Goal: Task Accomplishment & Management: Use online tool/utility

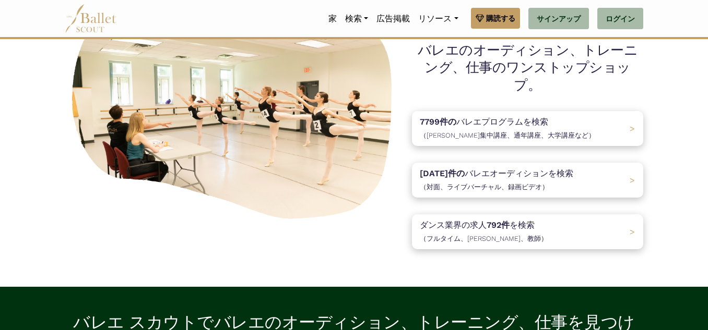
scroll to position [104, 0]
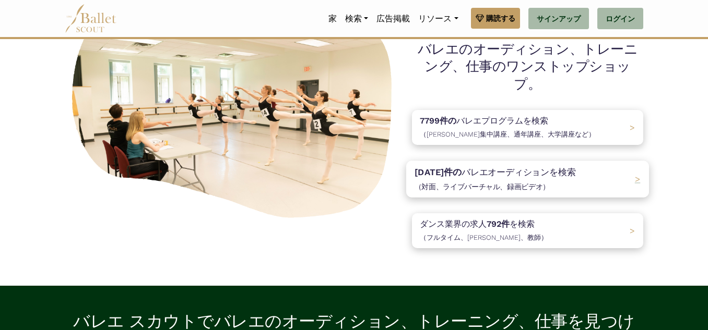
click at [517, 167] on font "バレエオーディションを" at bounding box center [509, 172] width 97 height 10
click at [516, 221] on p "ダンス業界の求人 792件 を検索 （フルタイム、ギグ、教師）" at bounding box center [481, 231] width 134 height 28
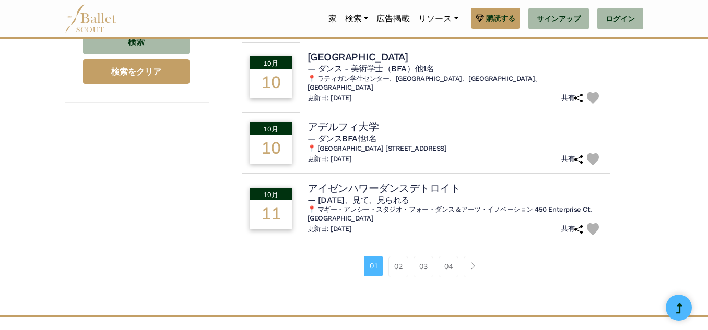
scroll to position [805, 0]
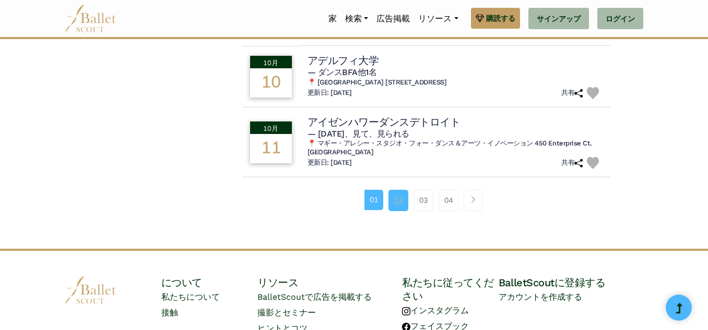
click at [401, 196] on font "02" at bounding box center [398, 200] width 8 height 9
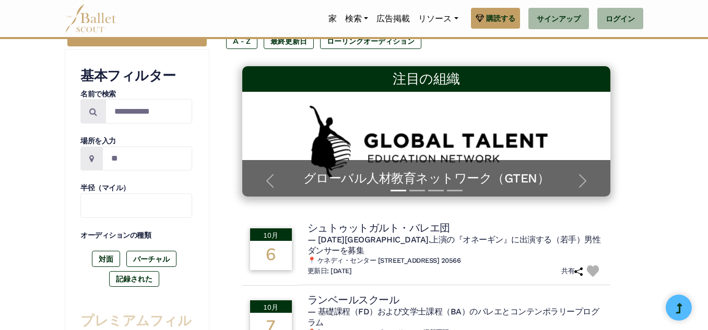
scroll to position [22, 0]
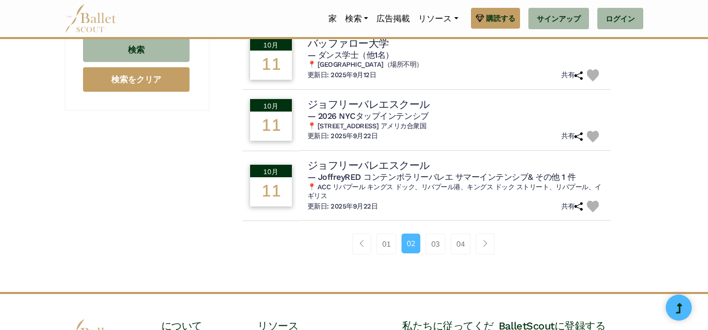
scroll to position [835, 0]
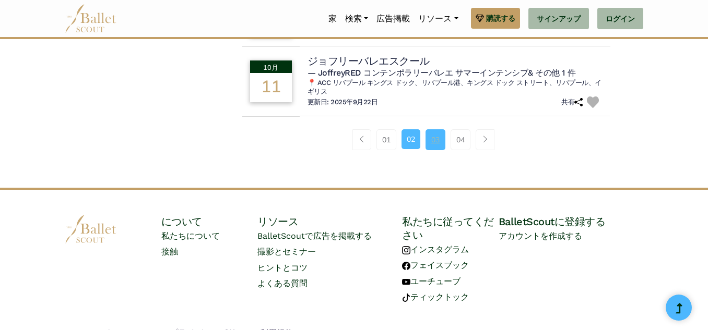
click at [433, 142] on font "03" at bounding box center [435, 139] width 8 height 9
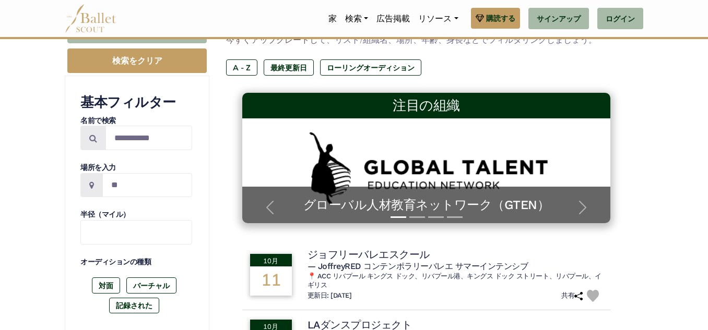
scroll to position [157, 0]
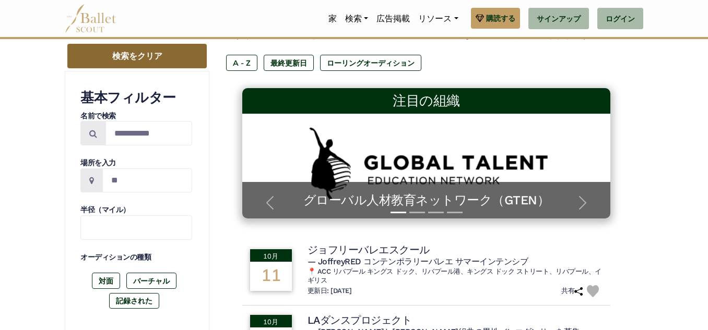
click at [131, 56] on font "検索をクリア" at bounding box center [137, 56] width 50 height 10
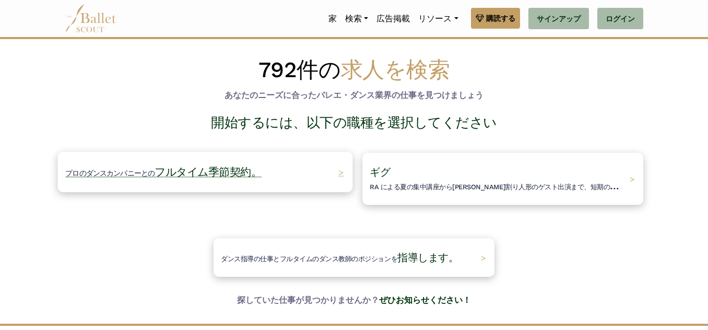
click at [213, 167] on font "フルタイム季節契約。" at bounding box center [207, 171] width 107 height 13
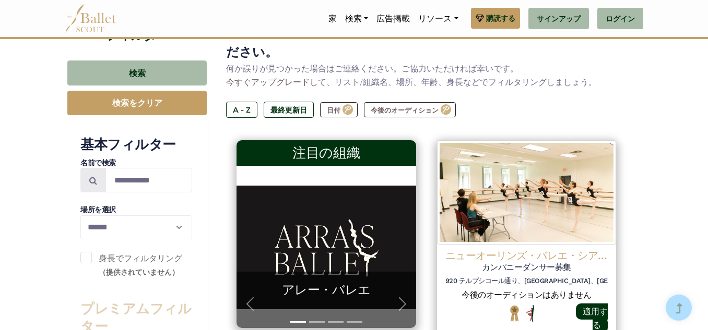
scroll to position [52, 0]
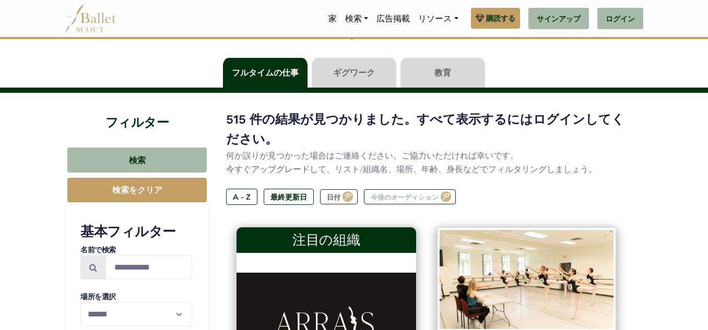
click at [407, 198] on font "今後のオーディション" at bounding box center [405, 197] width 68 height 8
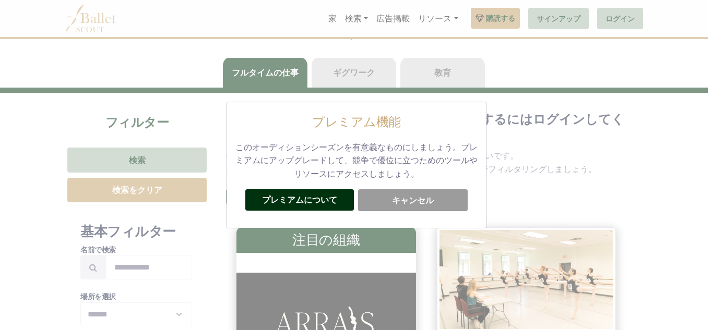
click at [377, 204] on button "キャンセル" at bounding box center [413, 200] width 110 height 22
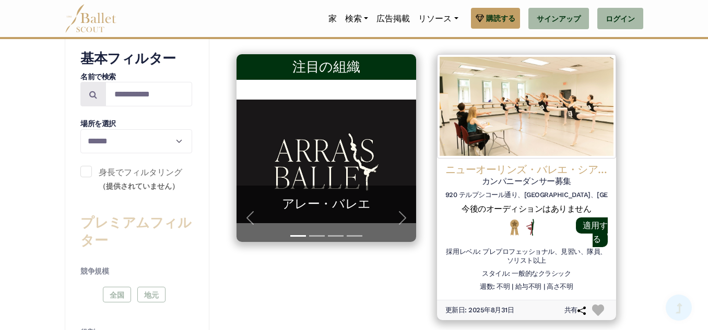
scroll to position [235, 0]
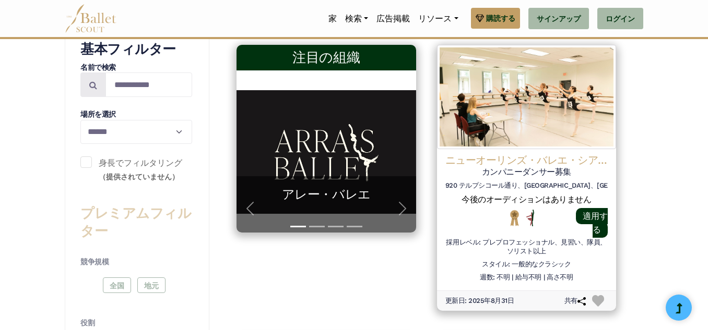
click at [90, 166] on span at bounding box center [85, 162] width 11 height 11
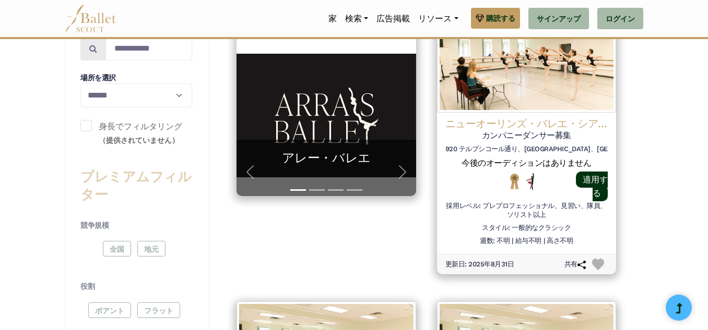
scroll to position [261, 0]
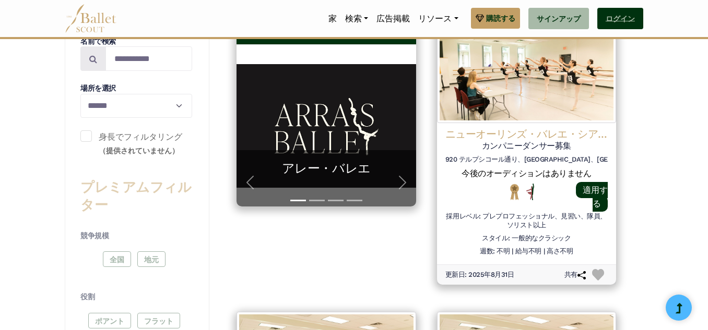
click at [629, 23] on font "ログイン" at bounding box center [619, 19] width 29 height 8
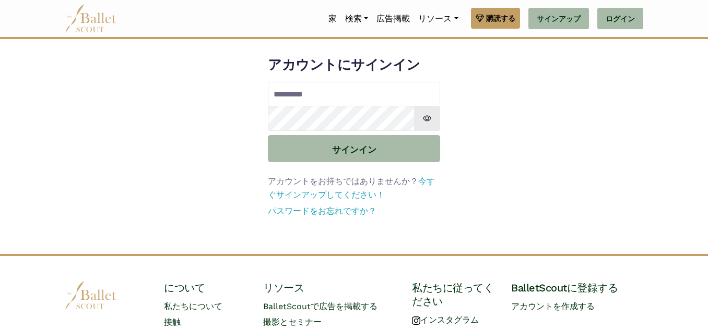
type input "**********"
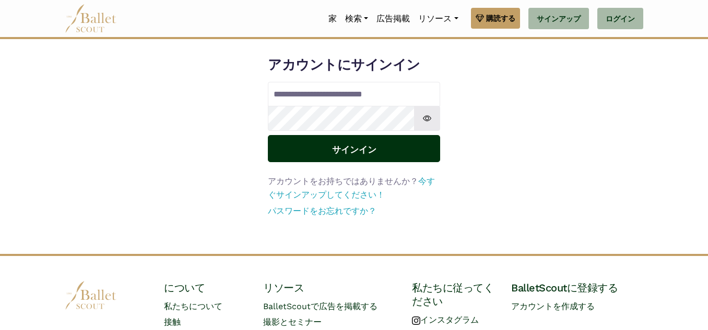
click at [353, 149] on font "サインイン" at bounding box center [354, 149] width 44 height 11
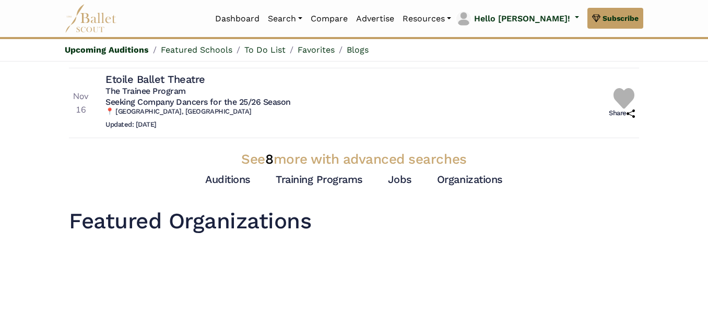
scroll to position [470, 0]
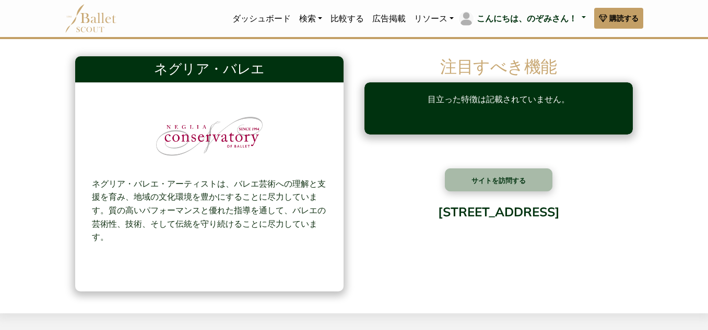
click at [77, 24] on img at bounding box center [91, 18] width 52 height 29
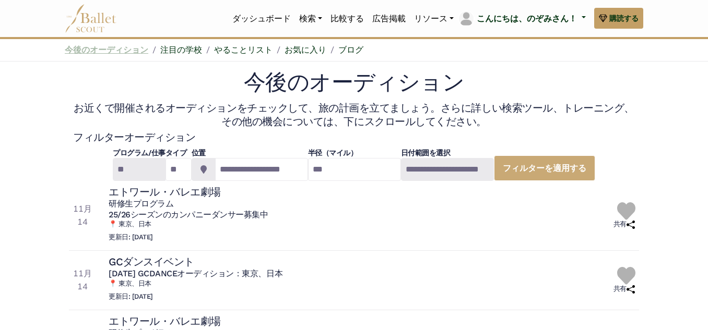
click at [126, 51] on font "今後のオーディション" at bounding box center [107, 50] width 84 height 10
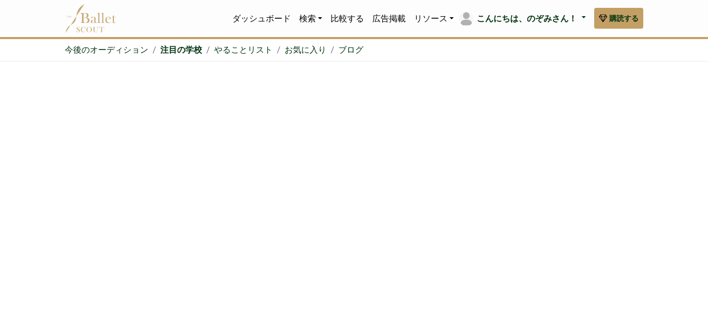
scroll to position [574, 0]
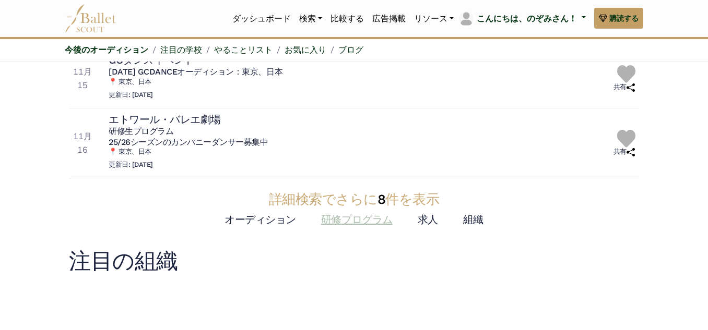
scroll to position [313, 0]
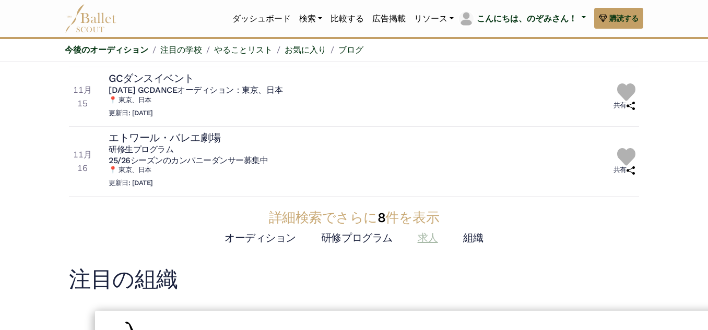
click at [433, 232] on font "求人" at bounding box center [428, 238] width 20 height 13
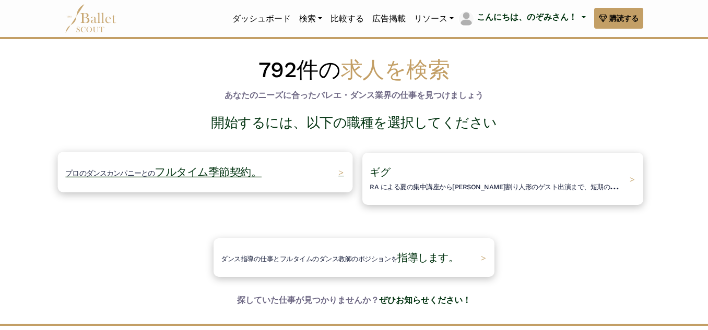
click at [241, 177] on font "フルタイム季節契約。" at bounding box center [207, 171] width 107 height 13
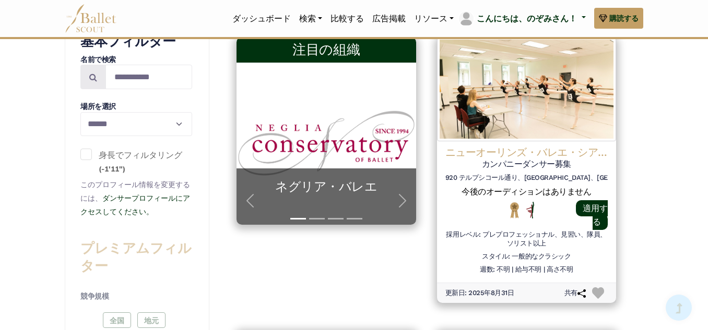
scroll to position [261, 0]
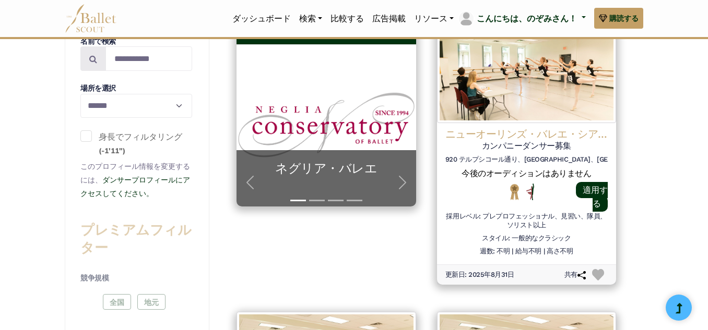
click at [88, 138] on span at bounding box center [85, 135] width 11 height 11
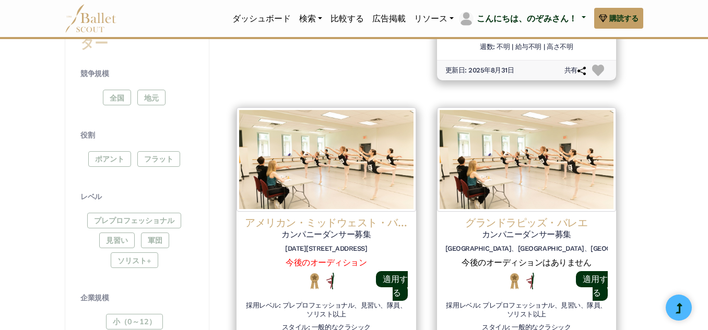
scroll to position [470, 0]
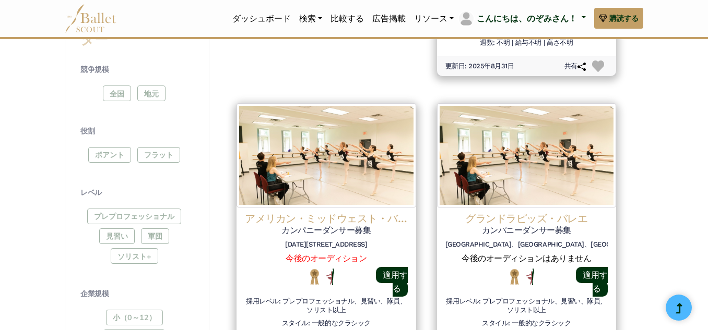
click at [117, 236] on div "プレプロフェッショナル 見習い 軍団 ソリスト+" at bounding box center [136, 239] width 112 height 60
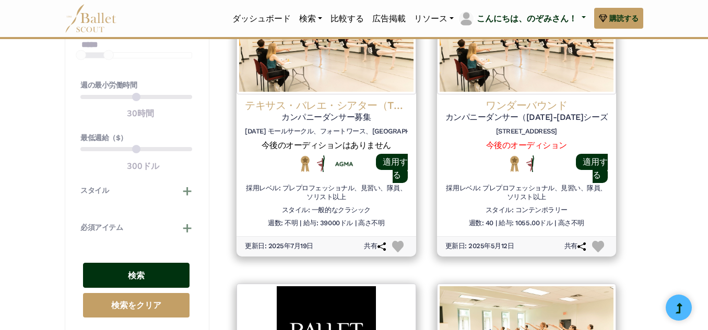
scroll to position [992, 0]
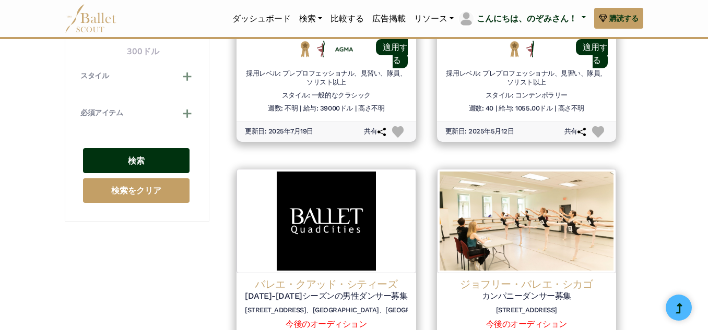
click at [147, 165] on button "検索" at bounding box center [136, 161] width 106 height 26
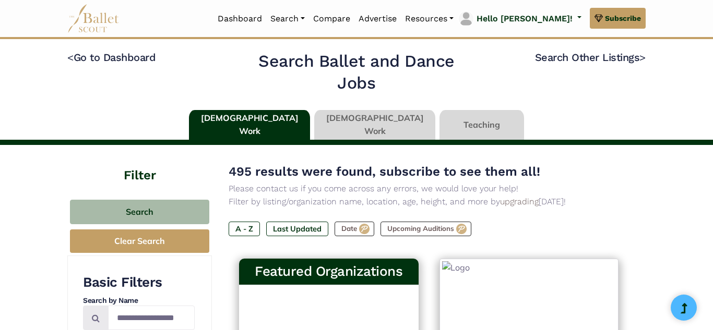
type input "******"
type input "*****"
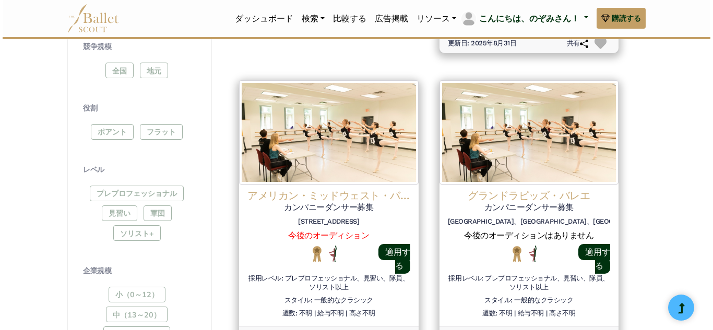
scroll to position [522, 0]
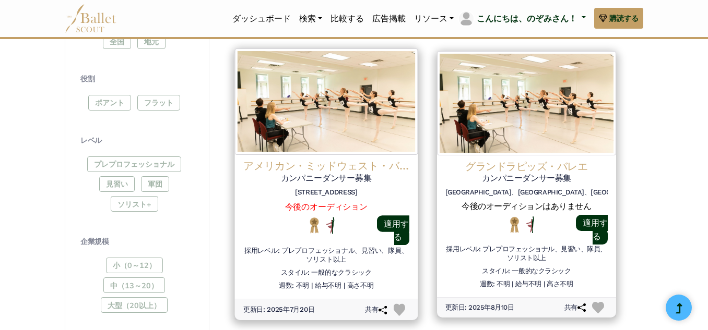
click at [335, 175] on font "カンパニーダンサー募集" at bounding box center [326, 178] width 91 height 10
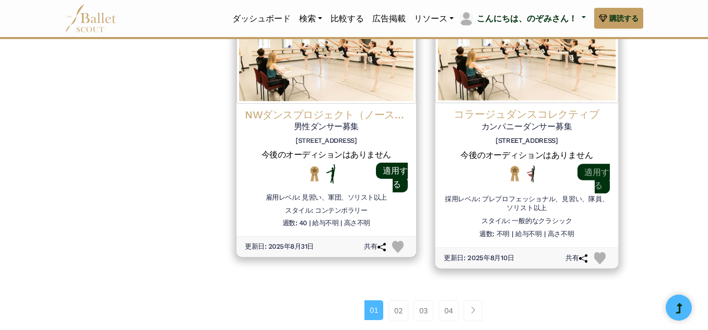
scroll to position [1566, 0]
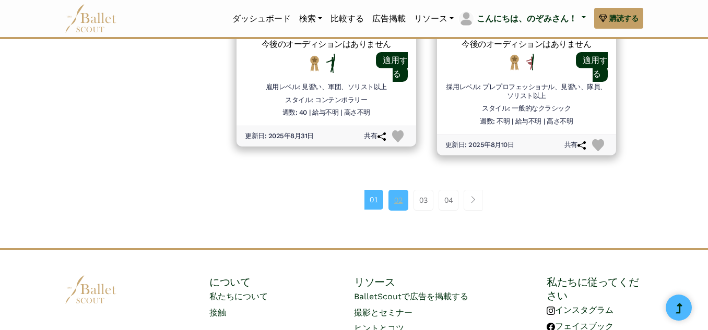
click at [400, 200] on font "02" at bounding box center [398, 200] width 8 height 9
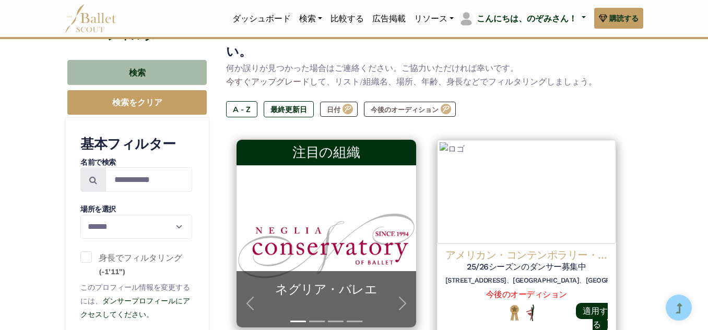
scroll to position [106, 0]
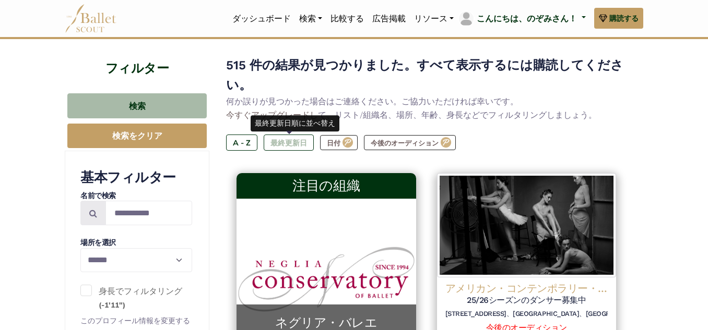
click at [292, 145] on font "最終更新日" at bounding box center [288, 142] width 37 height 9
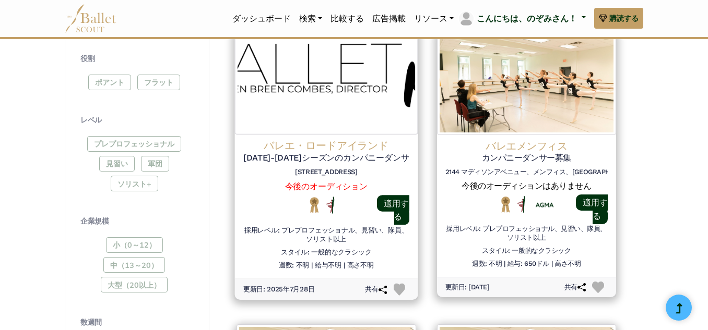
scroll to position [524, 0]
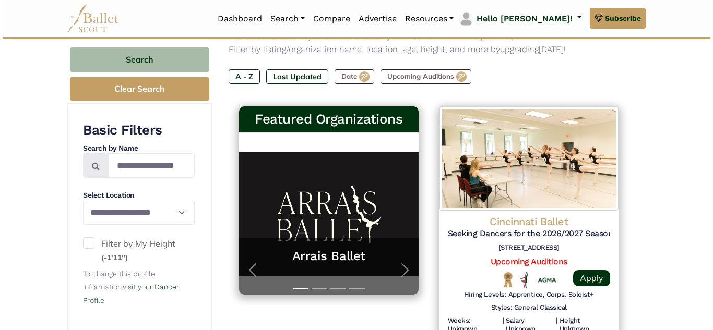
scroll to position [209, 0]
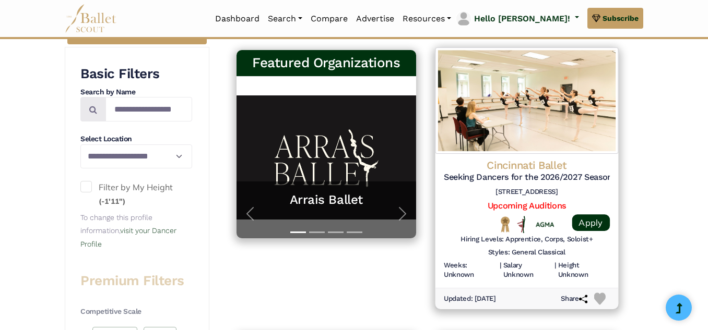
click at [538, 119] on img at bounding box center [526, 100] width 183 height 106
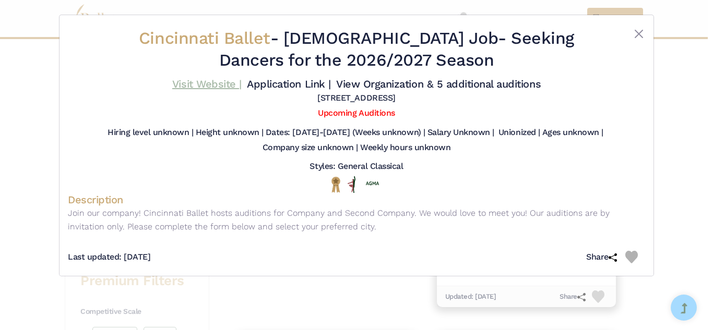
click at [213, 80] on link "Visit Website |" at bounding box center [206, 84] width 69 height 13
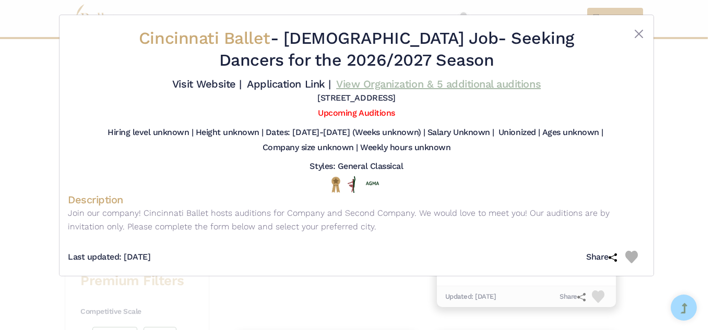
click at [390, 82] on link "View Organization & 5 additional auditions" at bounding box center [438, 84] width 205 height 13
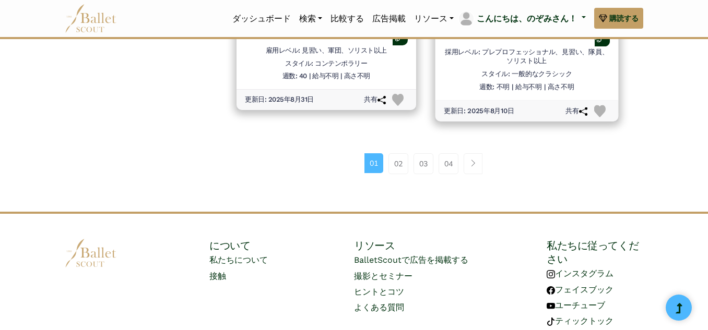
scroll to position [1644, 0]
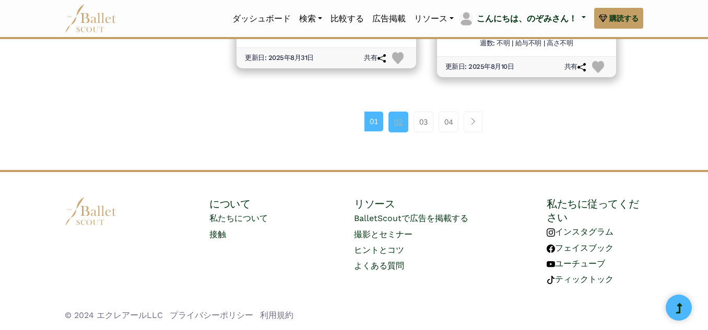
click at [396, 129] on link "02" at bounding box center [398, 122] width 20 height 21
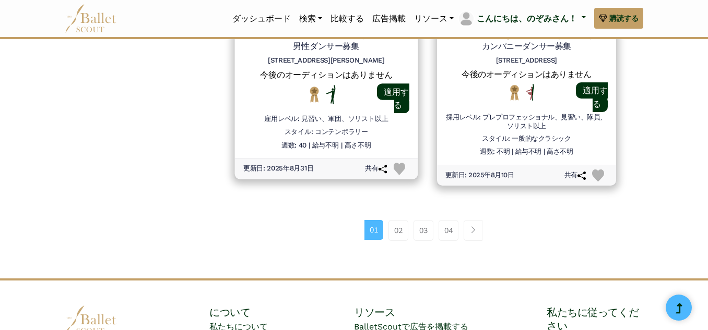
scroll to position [1540, 0]
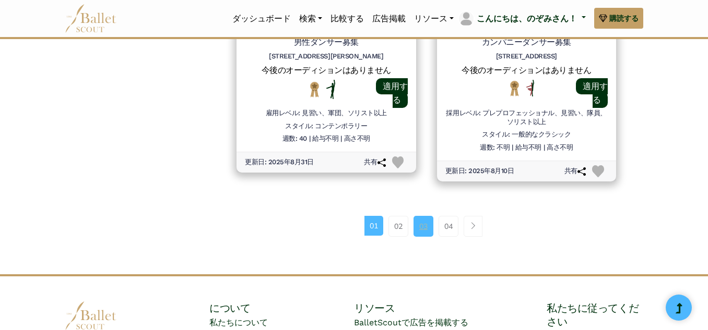
click at [421, 229] on font "03" at bounding box center [423, 226] width 8 height 9
click at [450, 232] on link "04" at bounding box center [448, 226] width 20 height 21
click at [451, 223] on font "04" at bounding box center [448, 226] width 8 height 9
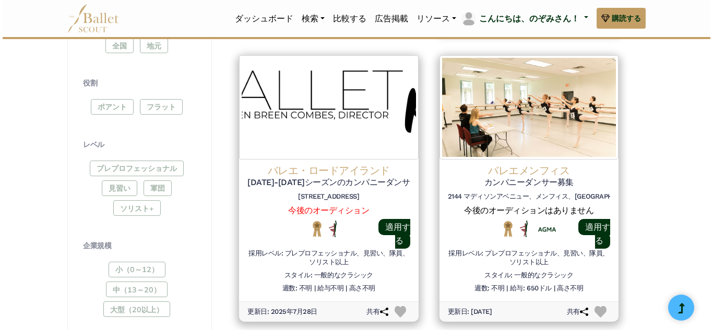
scroll to position [522, 0]
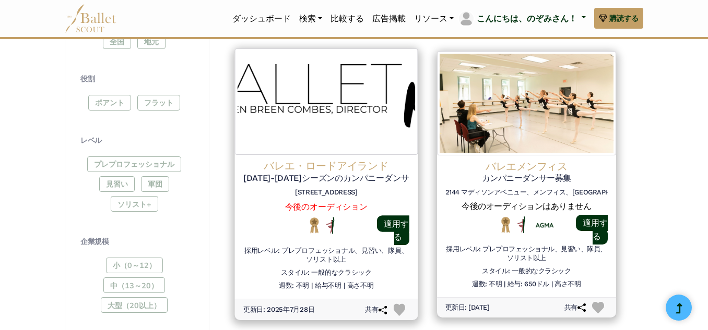
click at [351, 173] on font "2025-2026シーズンのカンパニーダンサー募集" at bounding box center [338, 178] width 190 height 10
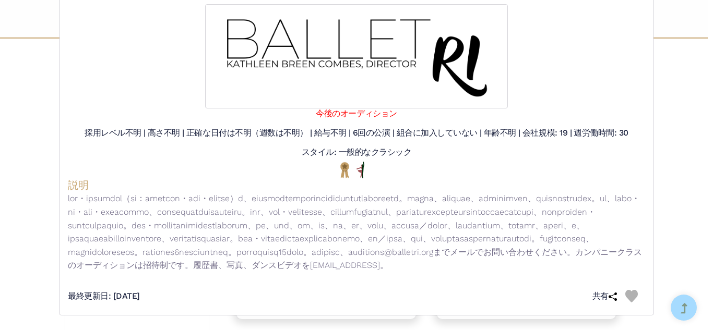
scroll to position [144, 0]
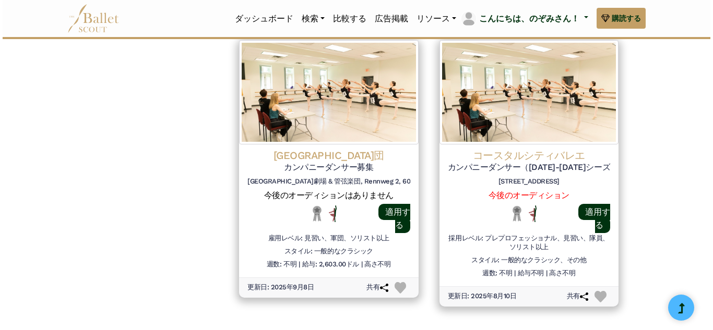
scroll to position [1411, 0]
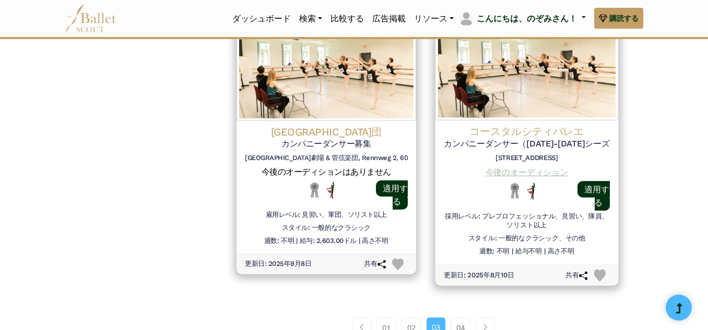
click at [514, 175] on font "今後のオーディション" at bounding box center [526, 173] width 82 height 10
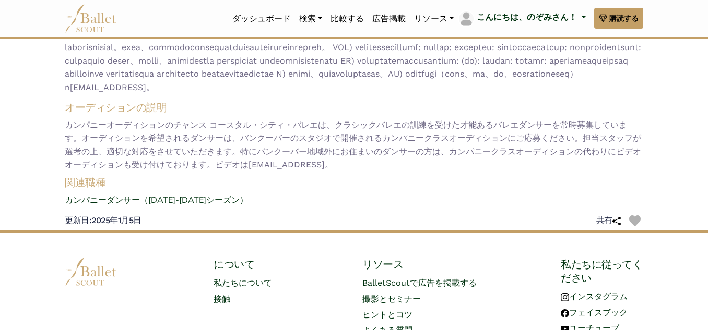
scroll to position [157, 0]
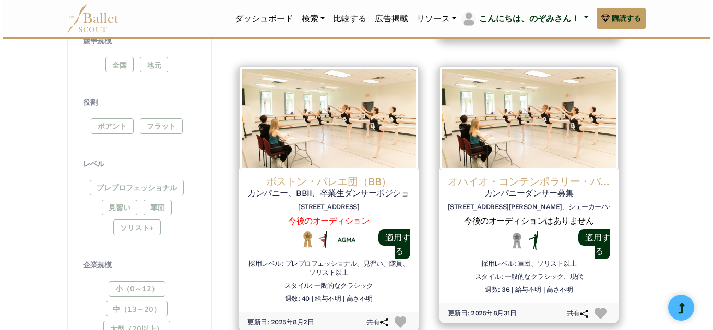
scroll to position [522, 0]
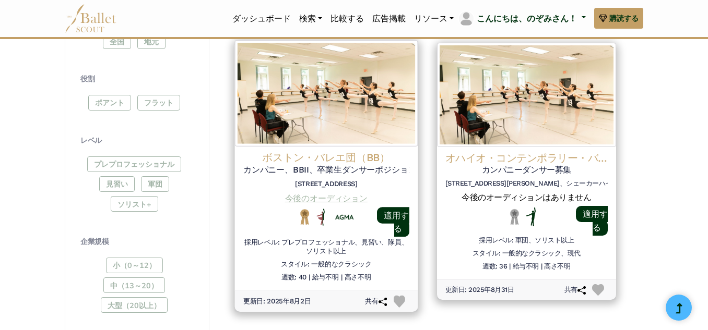
click at [345, 197] on font "今後のオーディション" at bounding box center [326, 198] width 82 height 10
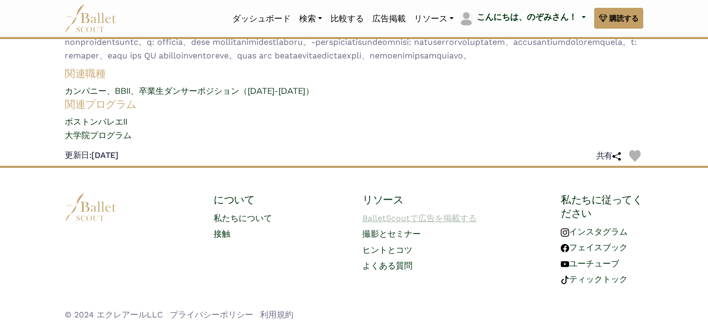
scroll to position [313, 0]
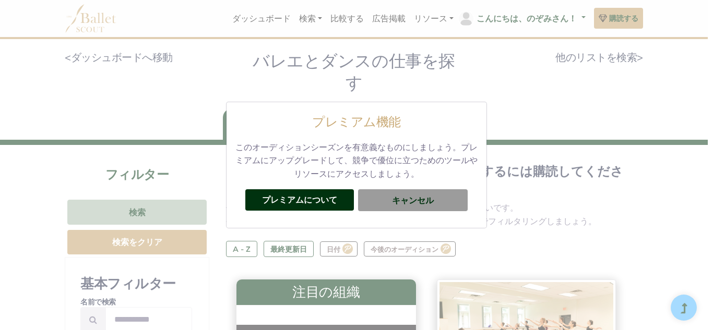
click at [468, 209] on div "プレミアムについて キャンセル" at bounding box center [356, 200] width 243 height 39
click at [462, 207] on button "キャンセル" at bounding box center [413, 200] width 110 height 22
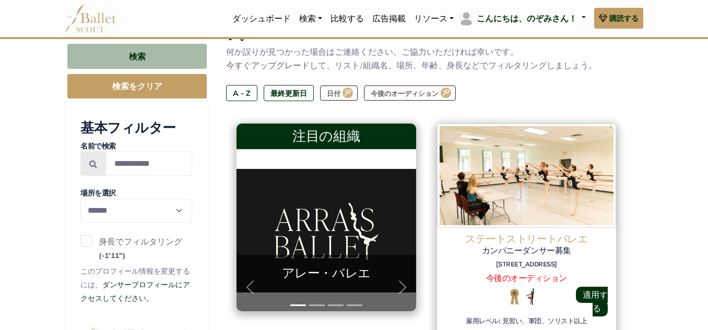
scroll to position [157, 0]
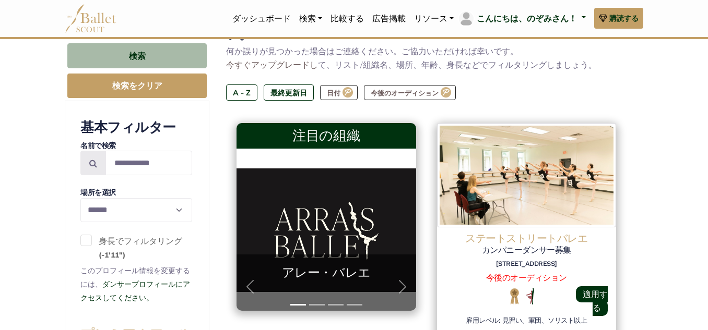
click at [87, 243] on span at bounding box center [85, 240] width 11 height 11
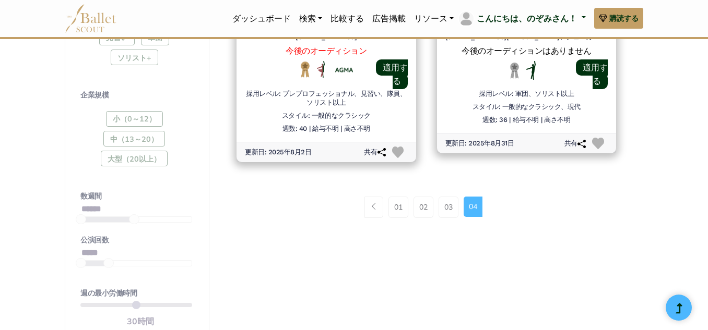
scroll to position [678, 0]
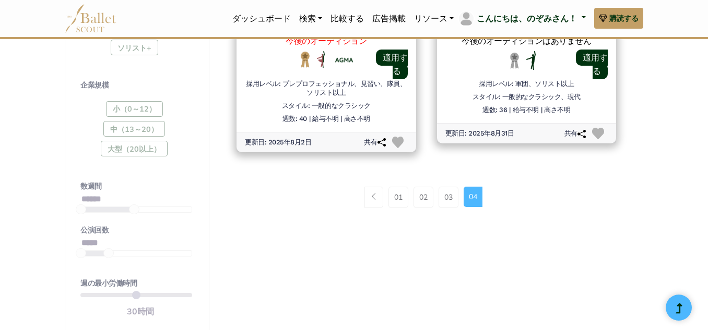
click at [120, 131] on div "小（0～12） 中（13～20） 大型（20以上）" at bounding box center [136, 131] width 112 height 60
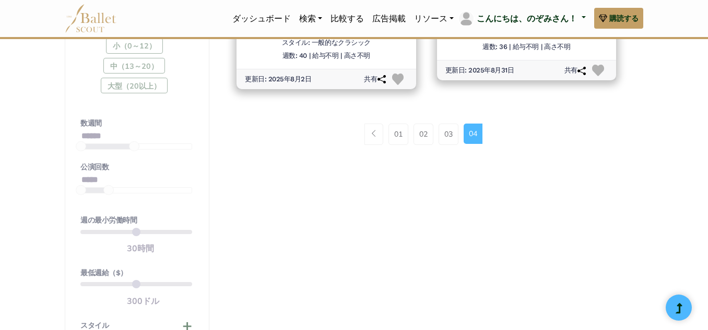
scroll to position [835, 0]
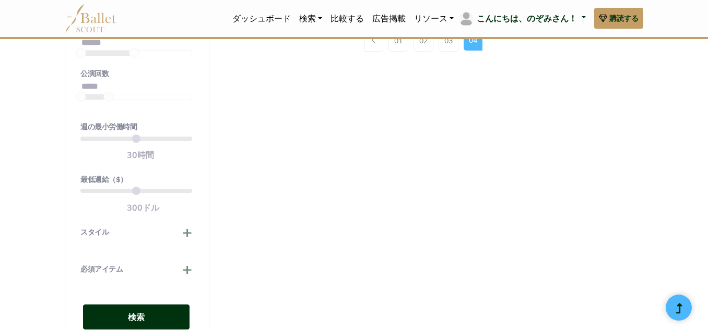
click at [157, 307] on button "検索" at bounding box center [136, 318] width 106 height 26
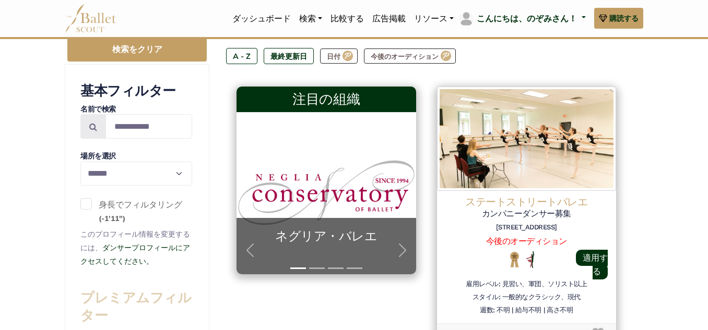
scroll to position [209, 0]
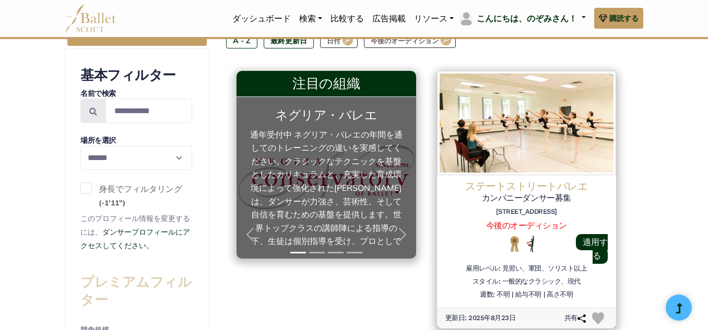
click at [335, 130] on font "通年受付中 ネグリア・バレエの年間を通してのトレーニングの違いを実感してください。クラシックなテクニックを基盤としたカリキュラムと、充実した育成環境によって強…" at bounding box center [326, 227] width 152 height 197
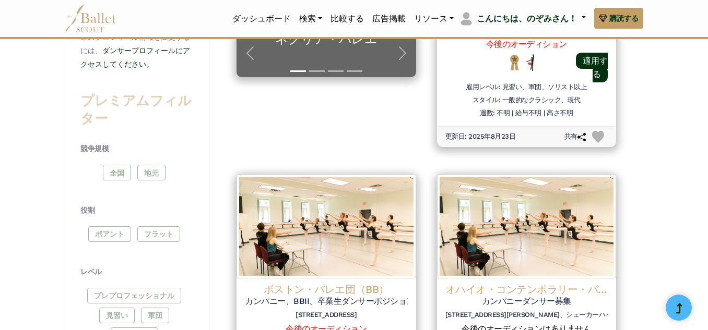
scroll to position [365, 0]
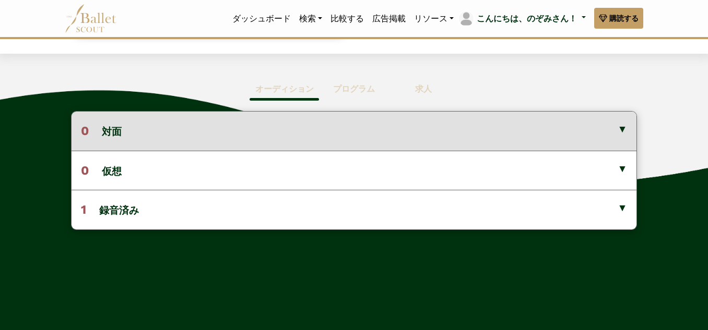
scroll to position [261, 0]
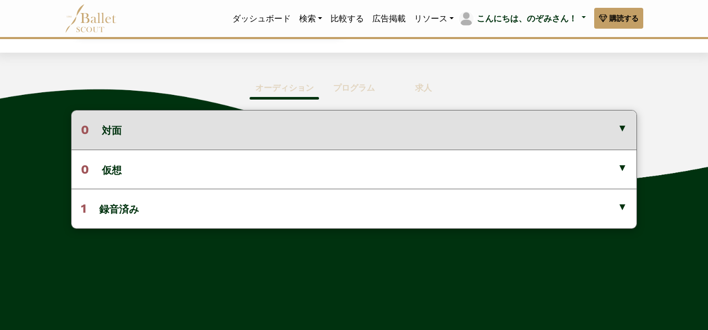
click at [625, 127] on button "0 対面" at bounding box center [353, 130] width 565 height 39
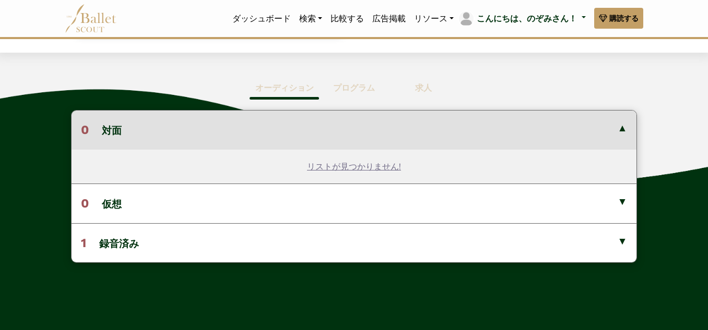
click at [352, 90] on font "プログラム" at bounding box center [354, 88] width 42 height 10
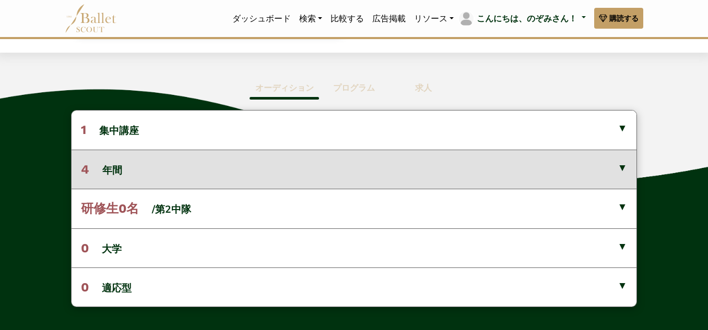
click at [129, 162] on button "4 年間" at bounding box center [353, 169] width 565 height 39
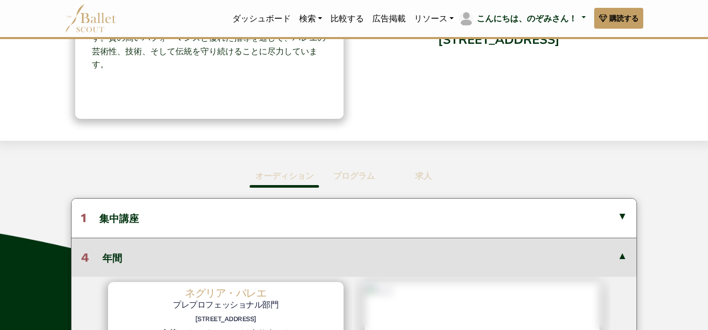
scroll to position [157, 0]
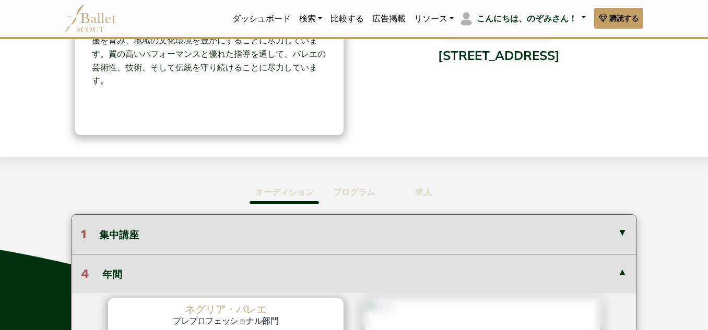
click at [143, 232] on button "1 集中講座" at bounding box center [353, 234] width 565 height 39
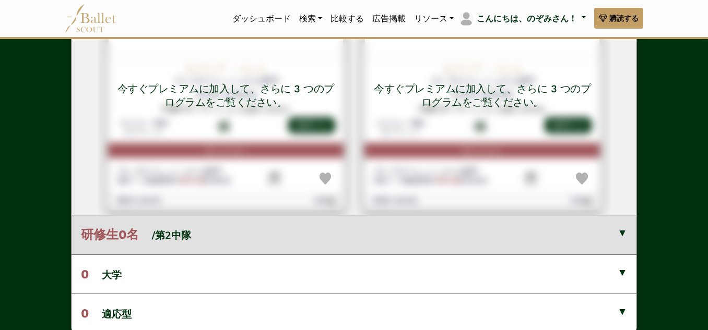
scroll to position [574, 0]
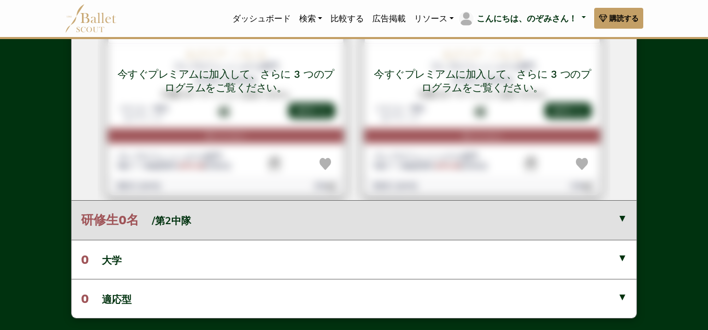
click at [218, 230] on button "研修生0名 /第2中隊" at bounding box center [353, 219] width 565 height 39
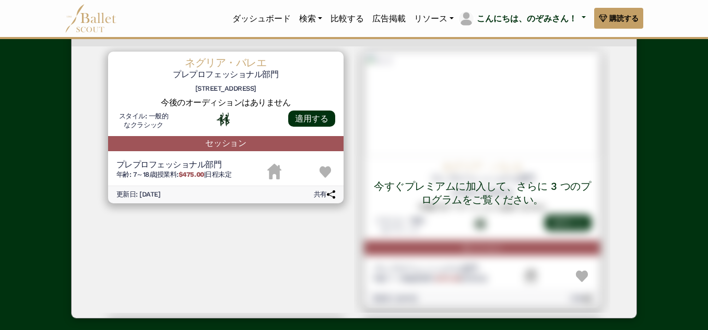
scroll to position [0, 0]
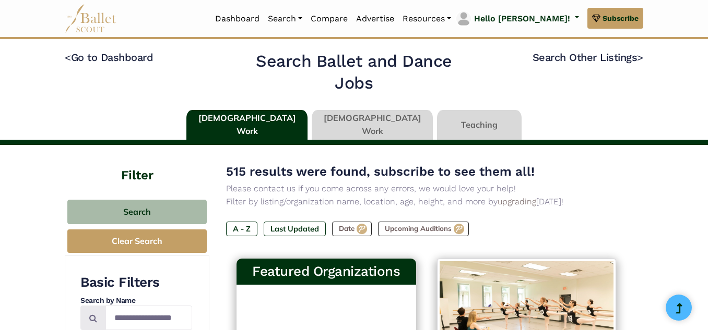
scroll to position [259, 0]
